Goal: Information Seeking & Learning: Check status

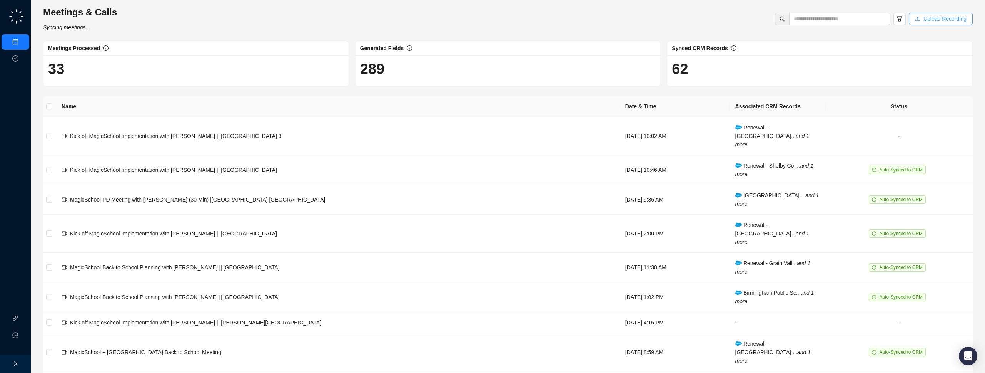
click at [933, 23] on span "Upload Recording" at bounding box center [945, 19] width 43 height 8
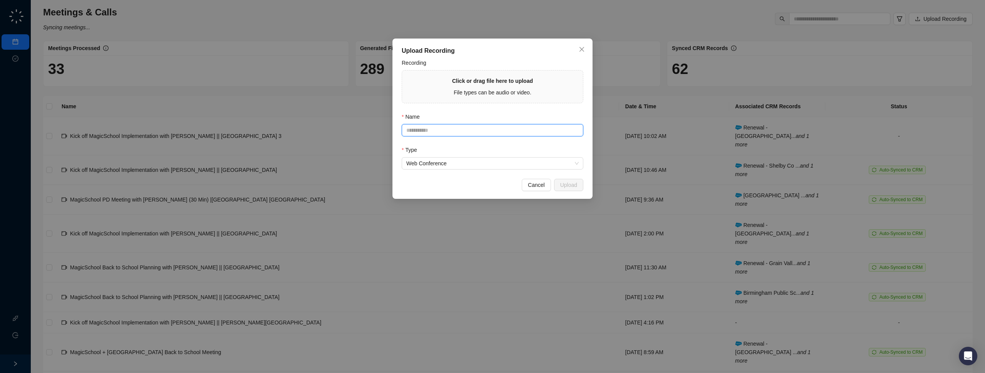
click at [471, 134] on input "Name" at bounding box center [493, 130] width 182 height 12
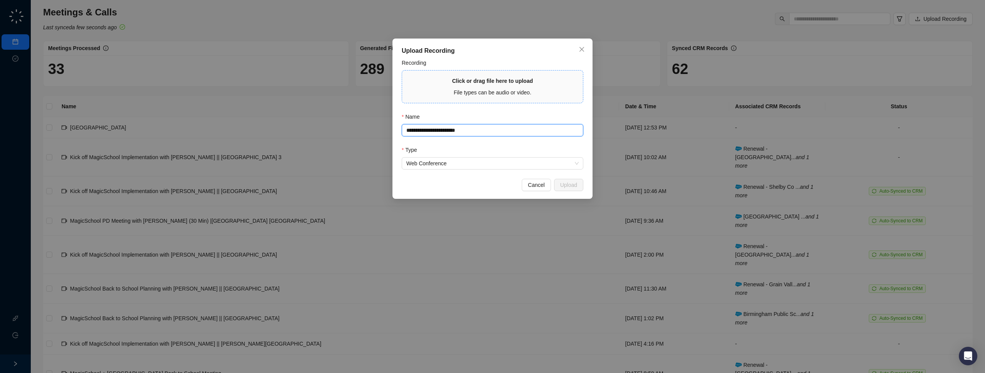
type input "**********"
click at [522, 86] on div "Click or drag file here to upload File types can be audio or video." at bounding box center [492, 87] width 81 height 20
click at [542, 189] on button "Cancel" at bounding box center [536, 185] width 29 height 12
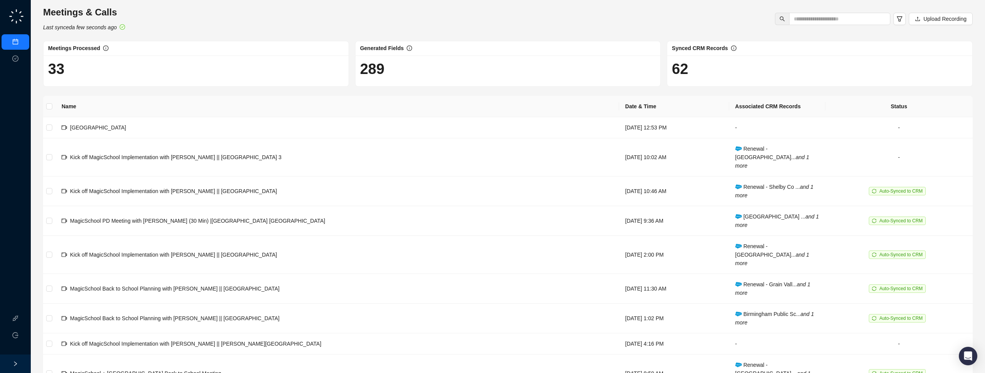
click at [542, 189] on div "**********" at bounding box center [492, 186] width 985 height 373
click at [438, 127] on td "[GEOGRAPHIC_DATA]" at bounding box center [337, 127] width 564 height 21
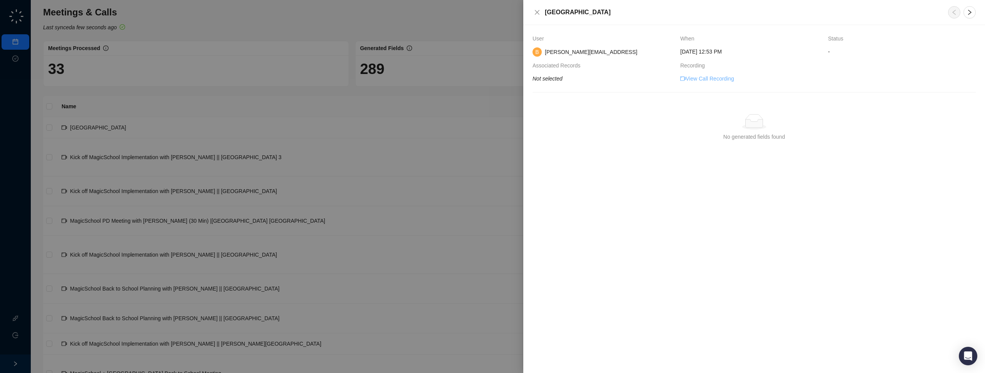
click at [699, 79] on link "View Call Recording" at bounding box center [707, 78] width 54 height 8
click at [534, 18] on div "[GEOGRAPHIC_DATA]" at bounding box center [754, 12] width 462 height 25
click at [535, 12] on icon "close" at bounding box center [537, 12] width 6 height 6
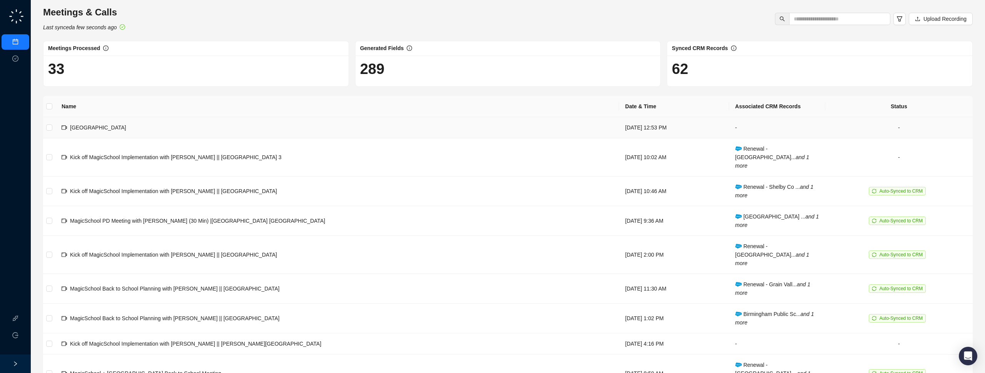
click at [619, 124] on td "[DATE] 12:53 PM" at bounding box center [674, 127] width 110 height 21
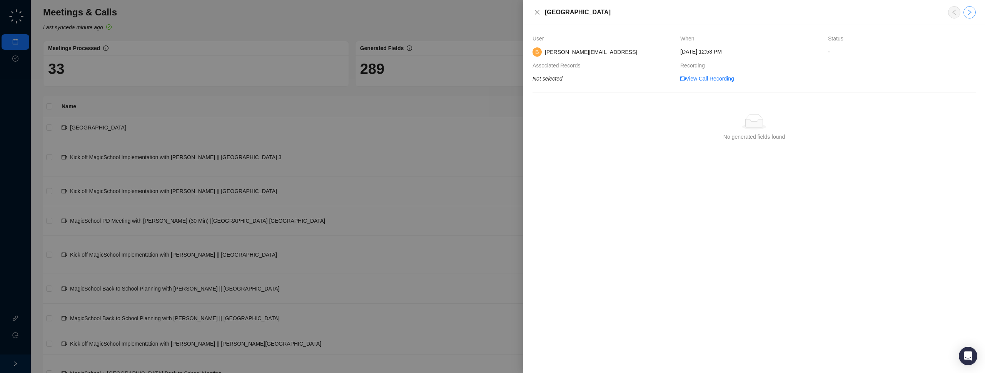
click at [974, 11] on button "button" at bounding box center [970, 12] width 12 height 12
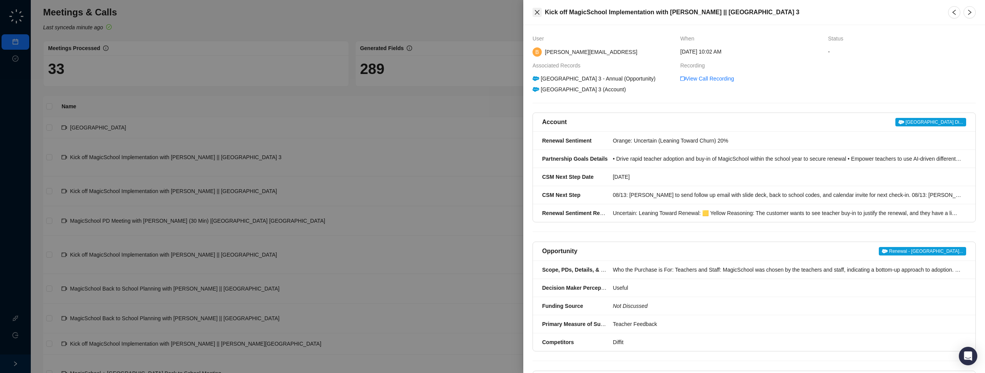
click at [538, 12] on icon "close" at bounding box center [537, 12] width 6 height 6
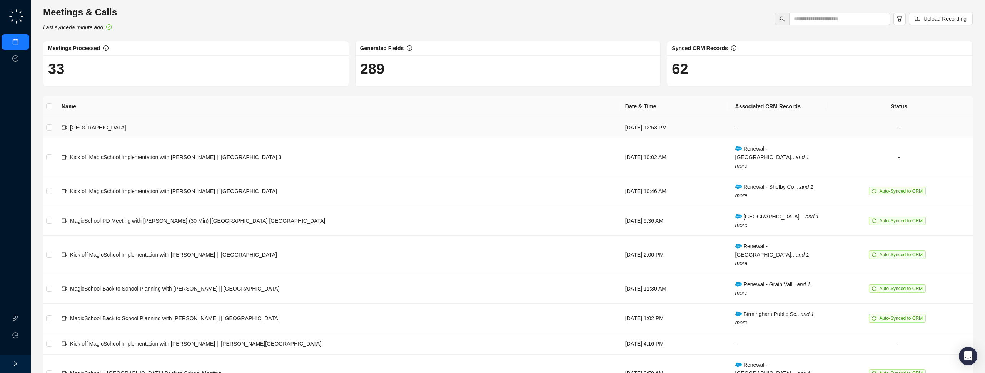
click at [623, 123] on td "[DATE] 12:53 PM" at bounding box center [674, 127] width 110 height 21
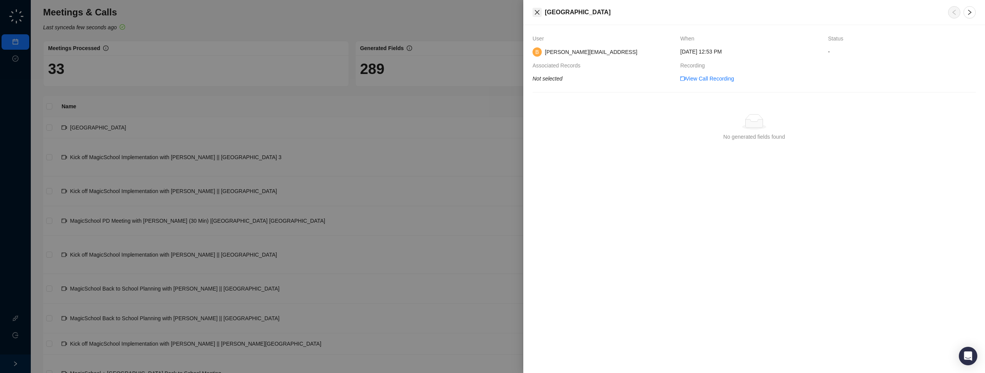
click at [533, 10] on button "Close" at bounding box center [537, 12] width 9 height 9
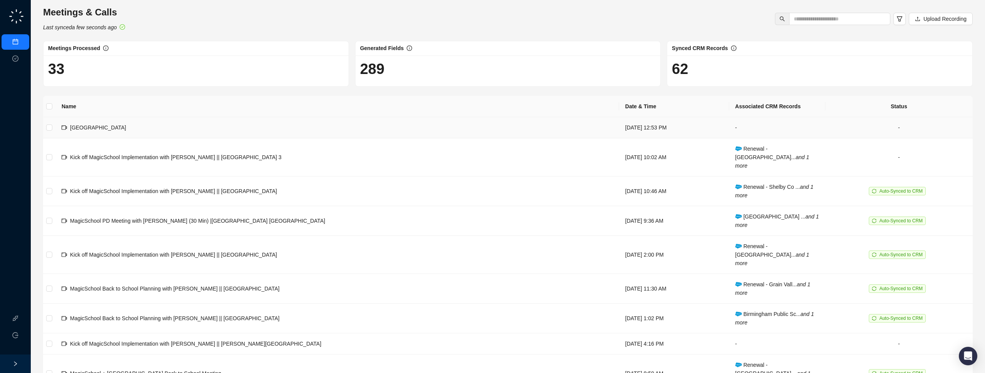
click at [144, 128] on td "[GEOGRAPHIC_DATA]" at bounding box center [337, 127] width 564 height 21
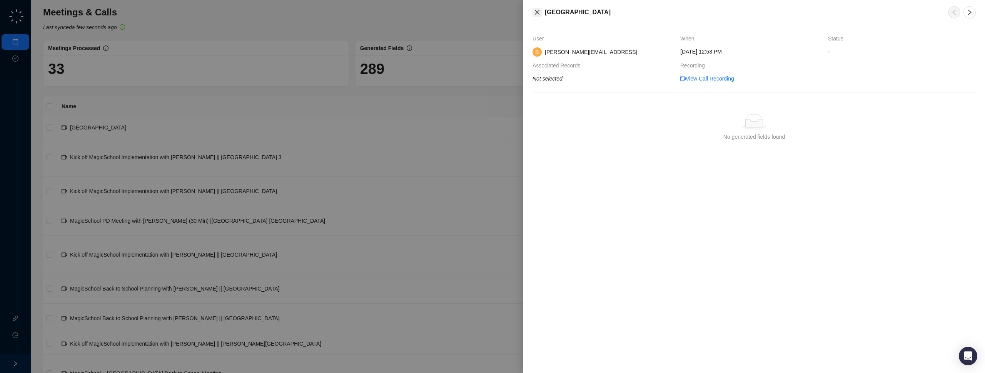
click at [540, 12] on icon "close" at bounding box center [537, 12] width 6 height 6
